Goal: Task Accomplishment & Management: Manage account settings

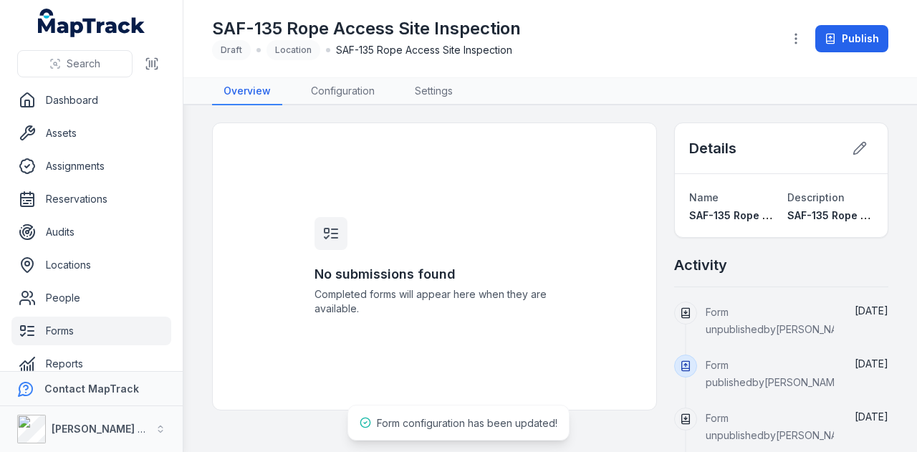
scroll to position [17, 0]
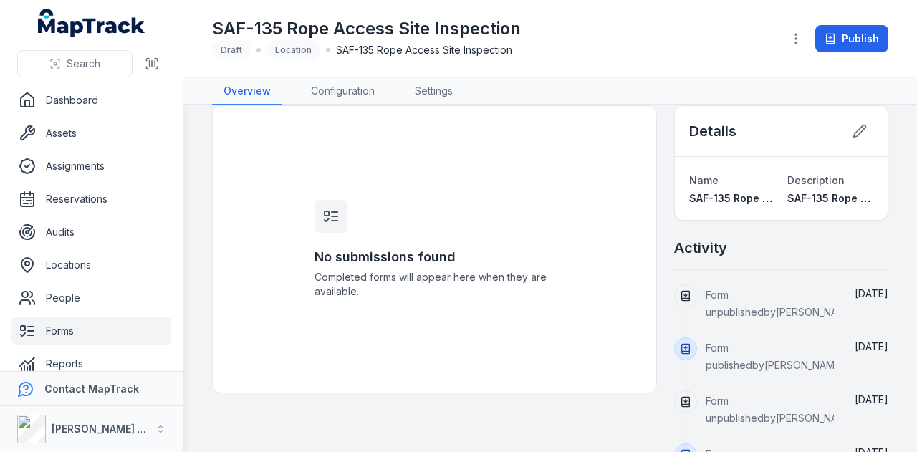
click at [76, 333] on link "Forms" at bounding box center [91, 331] width 160 height 29
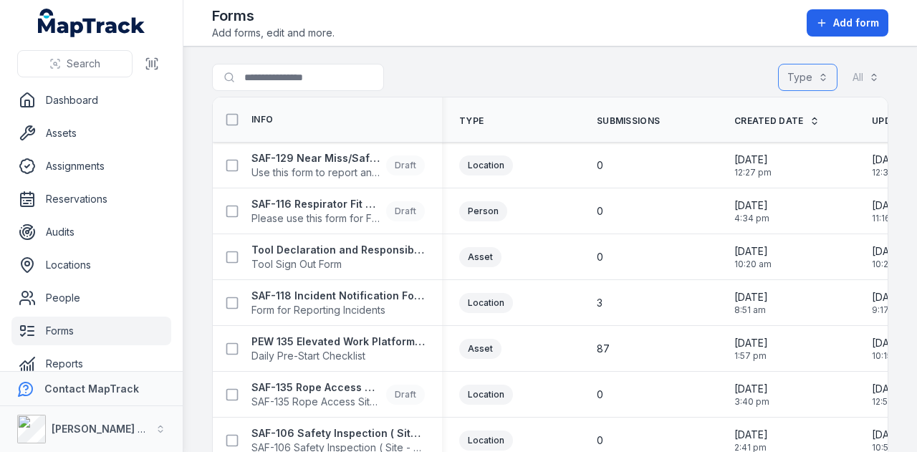
click at [797, 77] on button "Type" at bounding box center [807, 77] width 59 height 27
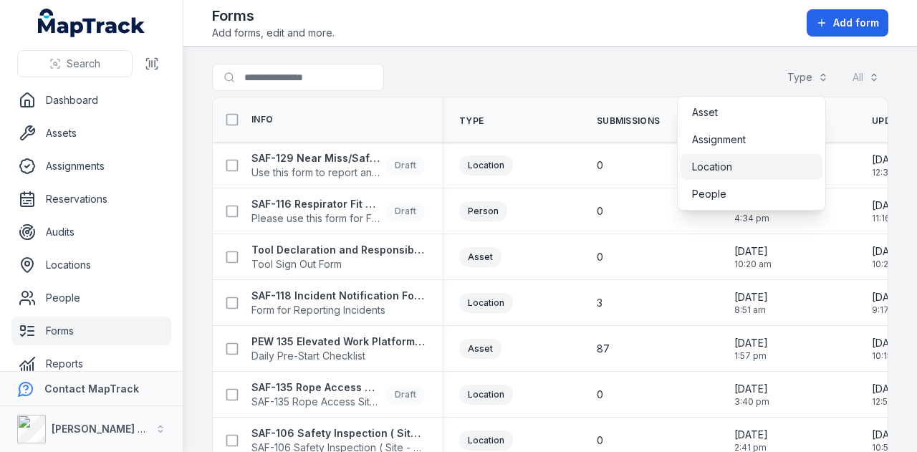
click at [741, 163] on div "Location" at bounding box center [751, 167] width 119 height 14
click at [722, 198] on span "People" at bounding box center [709, 194] width 34 height 14
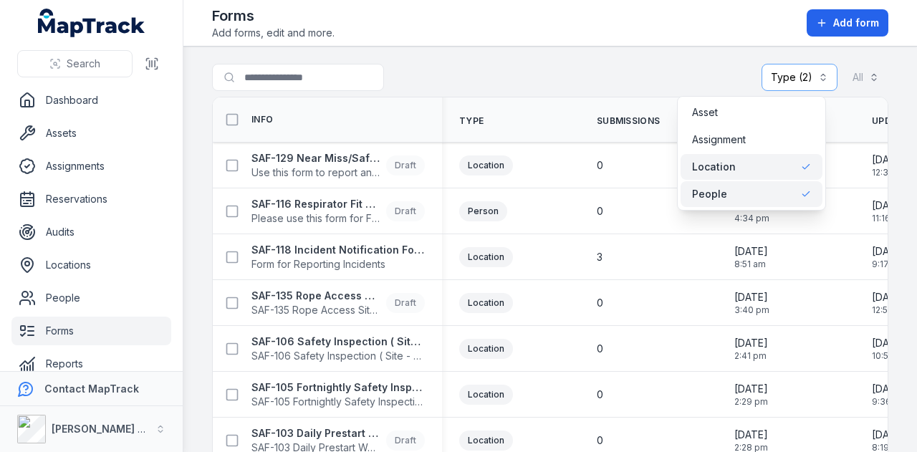
click at [534, 25] on div "**********" at bounding box center [549, 226] width 733 height 452
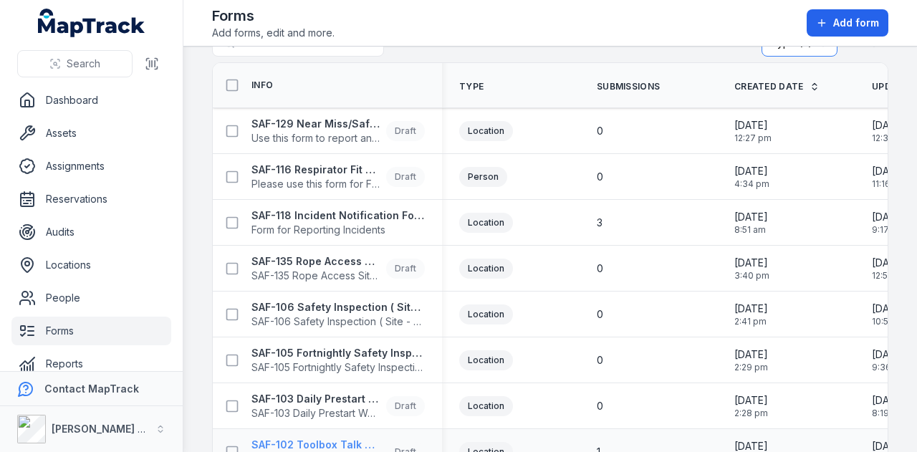
scroll to position [29, 0]
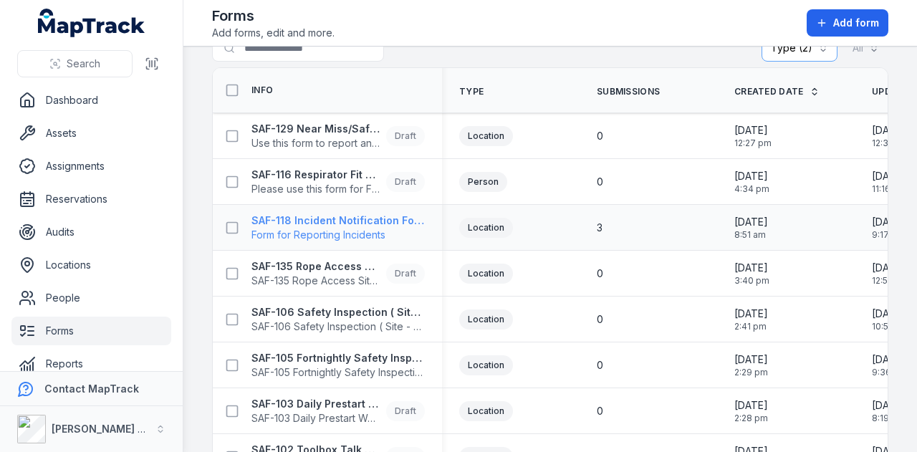
click at [355, 218] on strong "SAF-118 Incident Notification Form" at bounding box center [337, 220] width 173 height 14
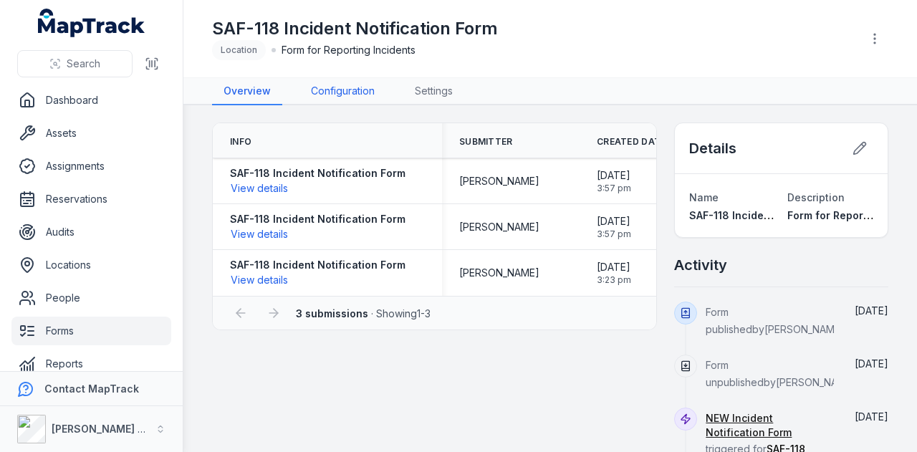
click at [346, 85] on link "Configuration" at bounding box center [342, 91] width 87 height 27
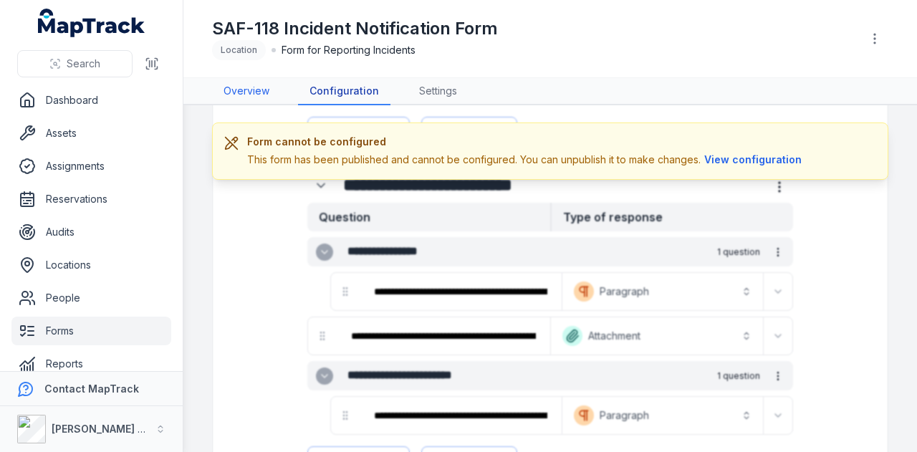
scroll to position [612, 0]
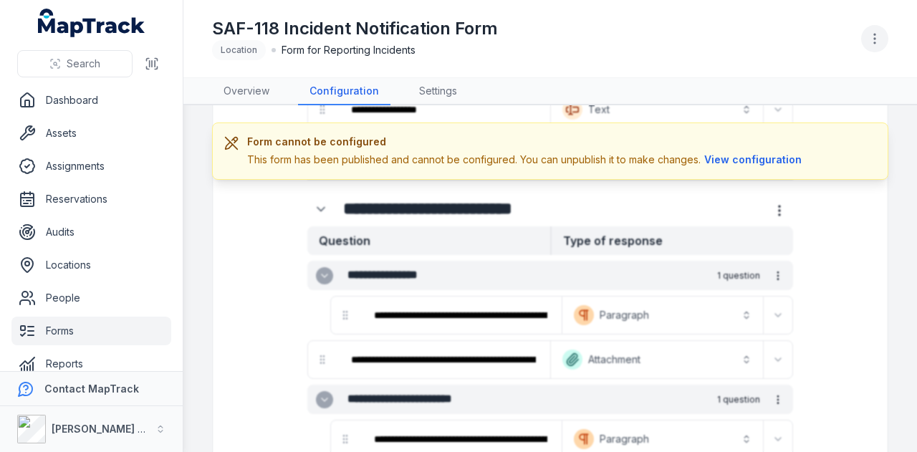
click at [874, 43] on circle "button" at bounding box center [874, 42] width 1 height 1
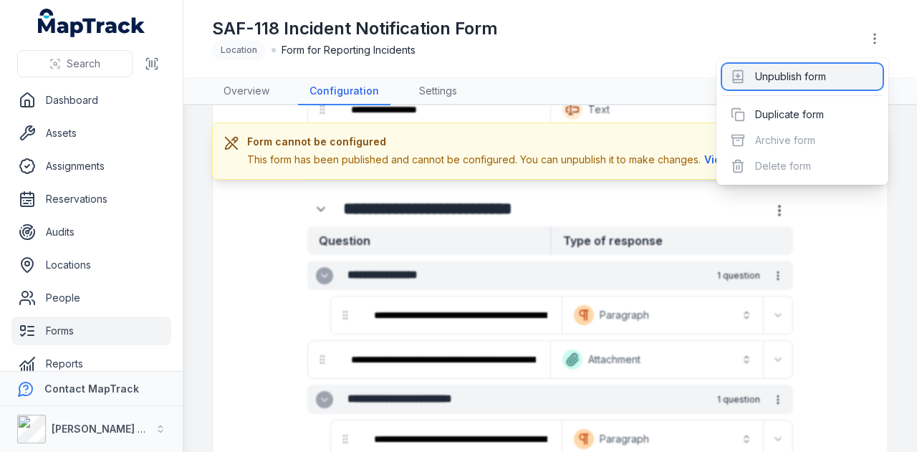
click at [842, 78] on div "Unpublish form" at bounding box center [802, 77] width 160 height 26
